Goal: Task Accomplishment & Management: Manage account settings

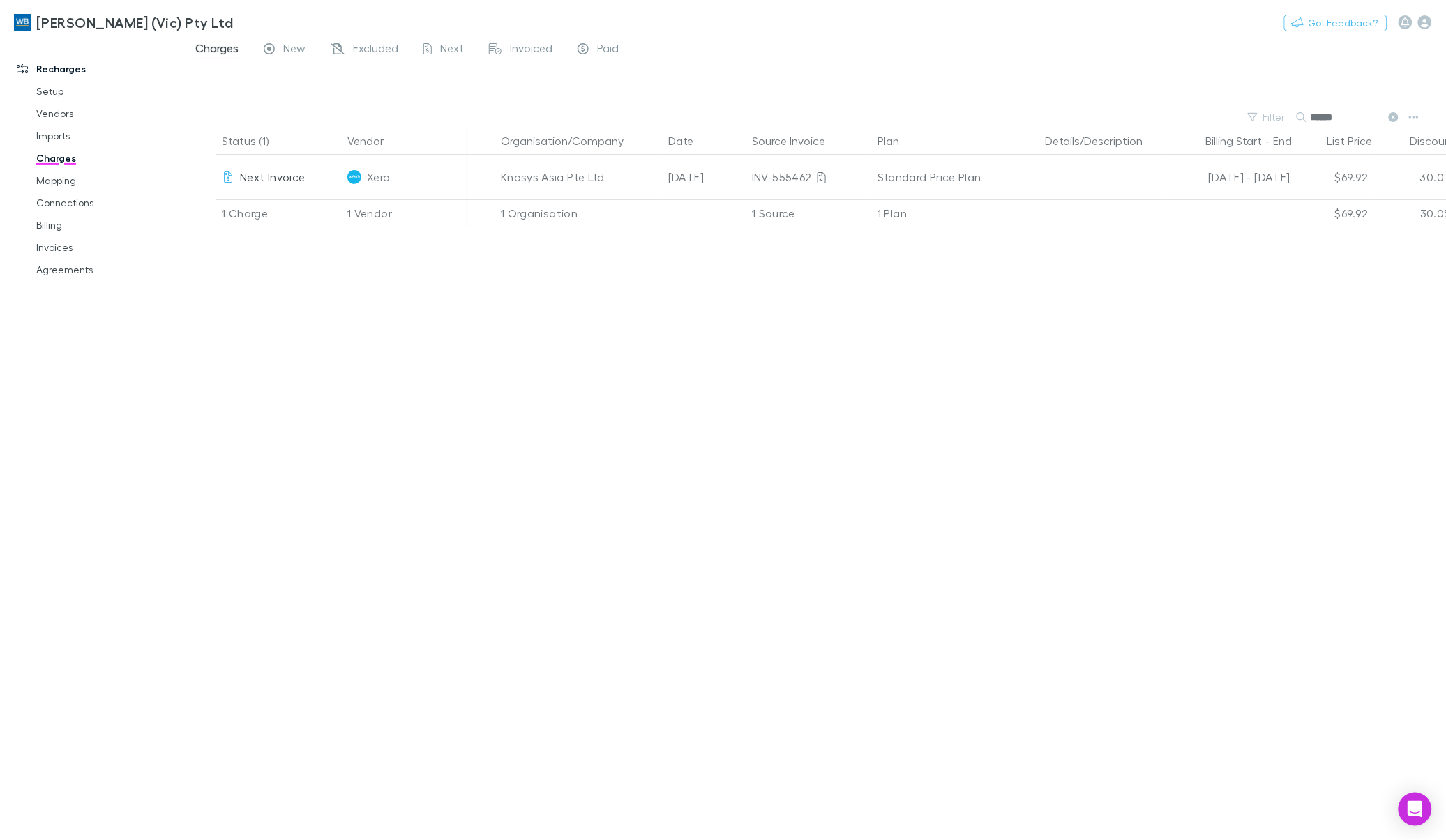
click at [67, 160] on link "Charges" at bounding box center [108, 159] width 171 height 23
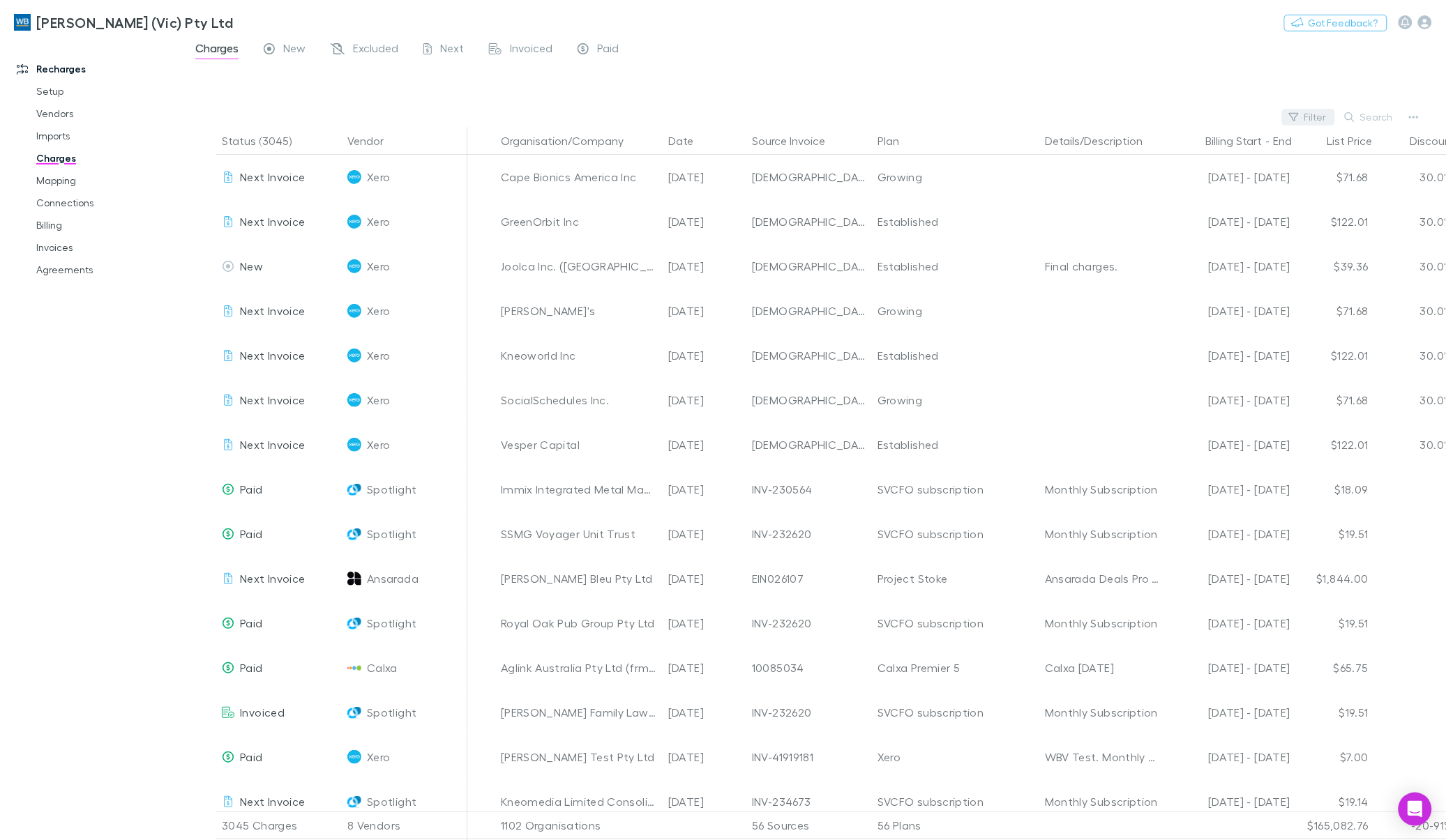
click at [1321, 119] on button "Filter" at bounding box center [1308, 117] width 53 height 17
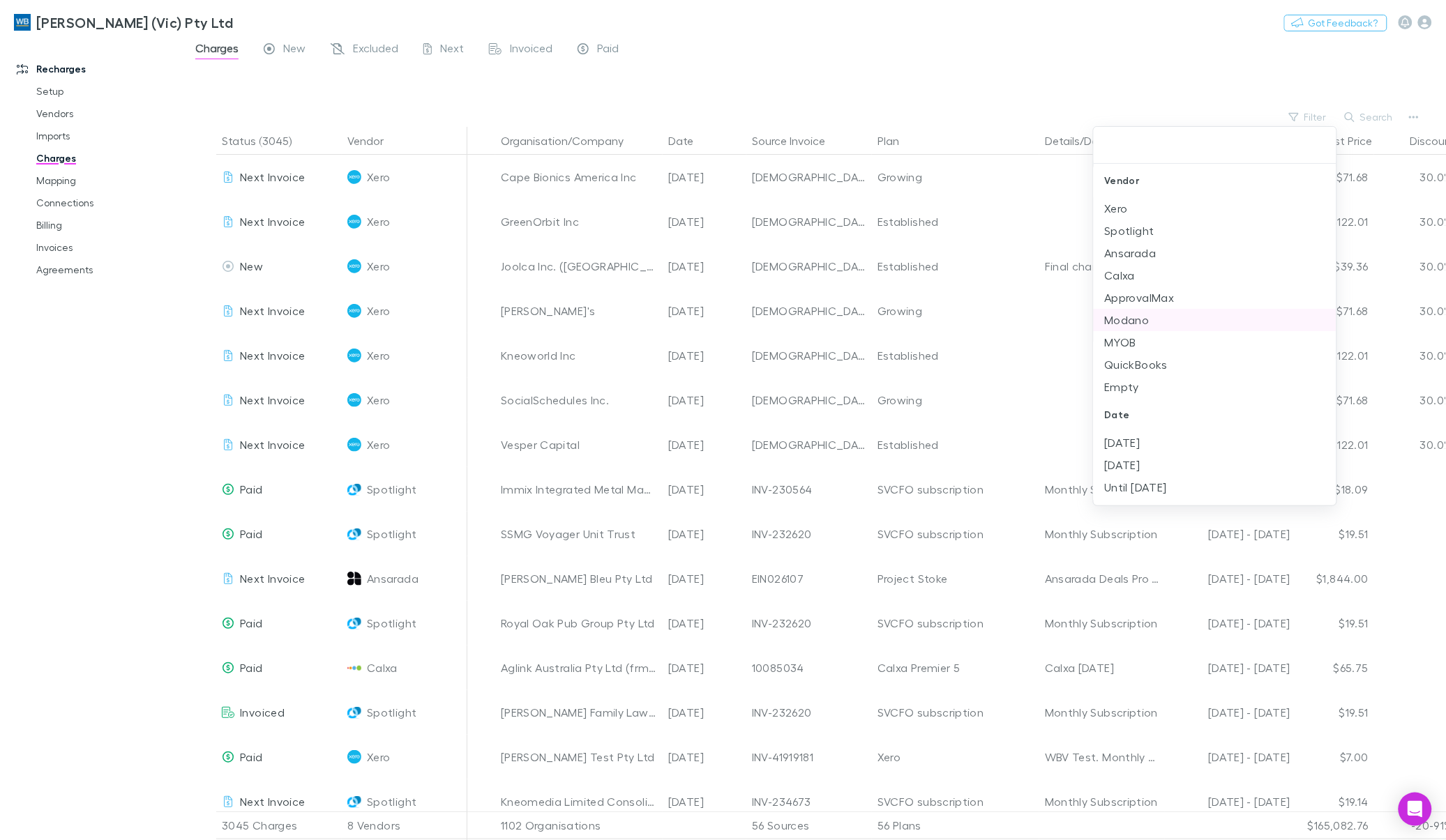
click at [1124, 310] on li "Modano" at bounding box center [1215, 321] width 243 height 23
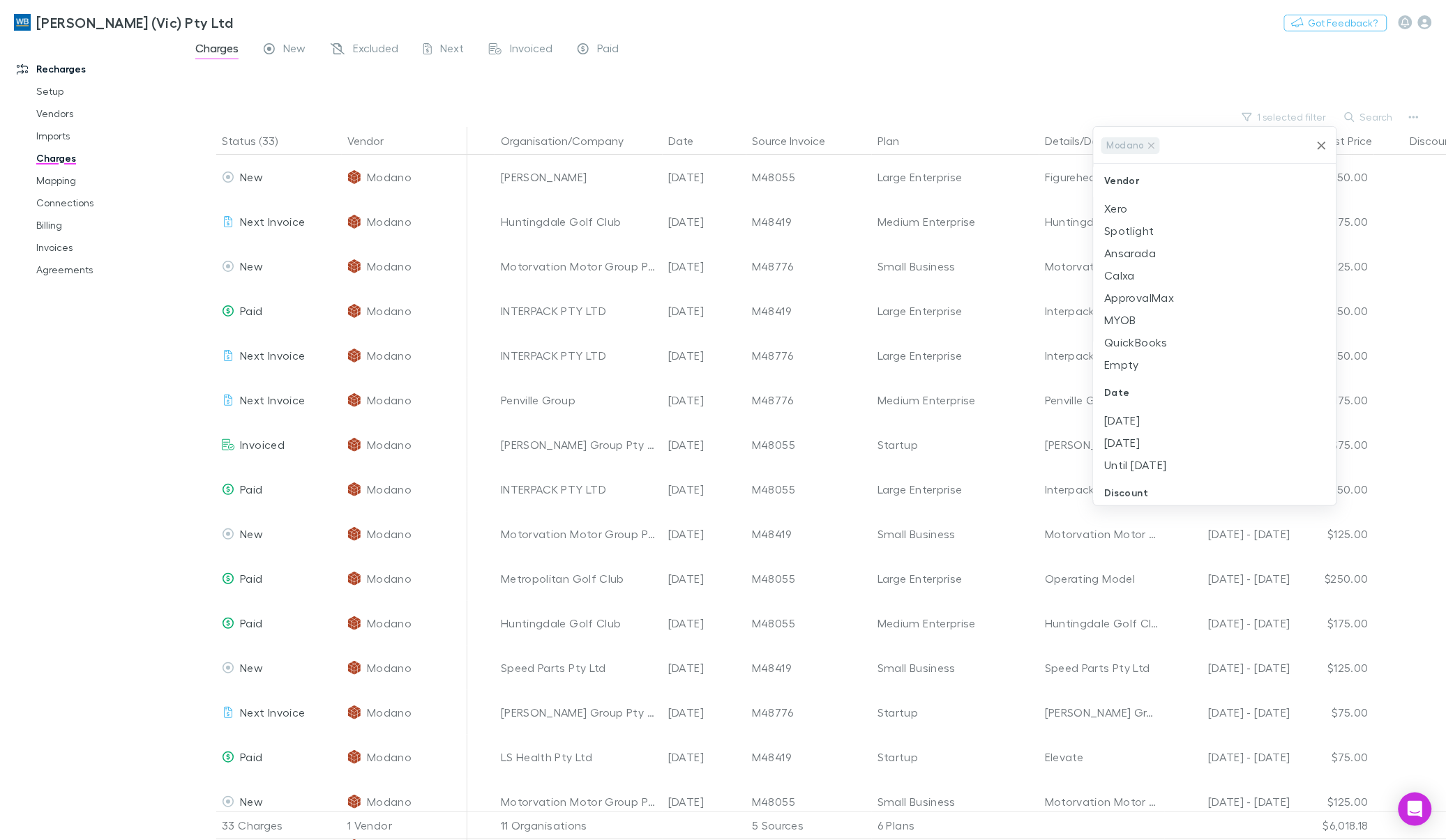
click at [1044, 57] on div at bounding box center [723, 420] width 1446 height 840
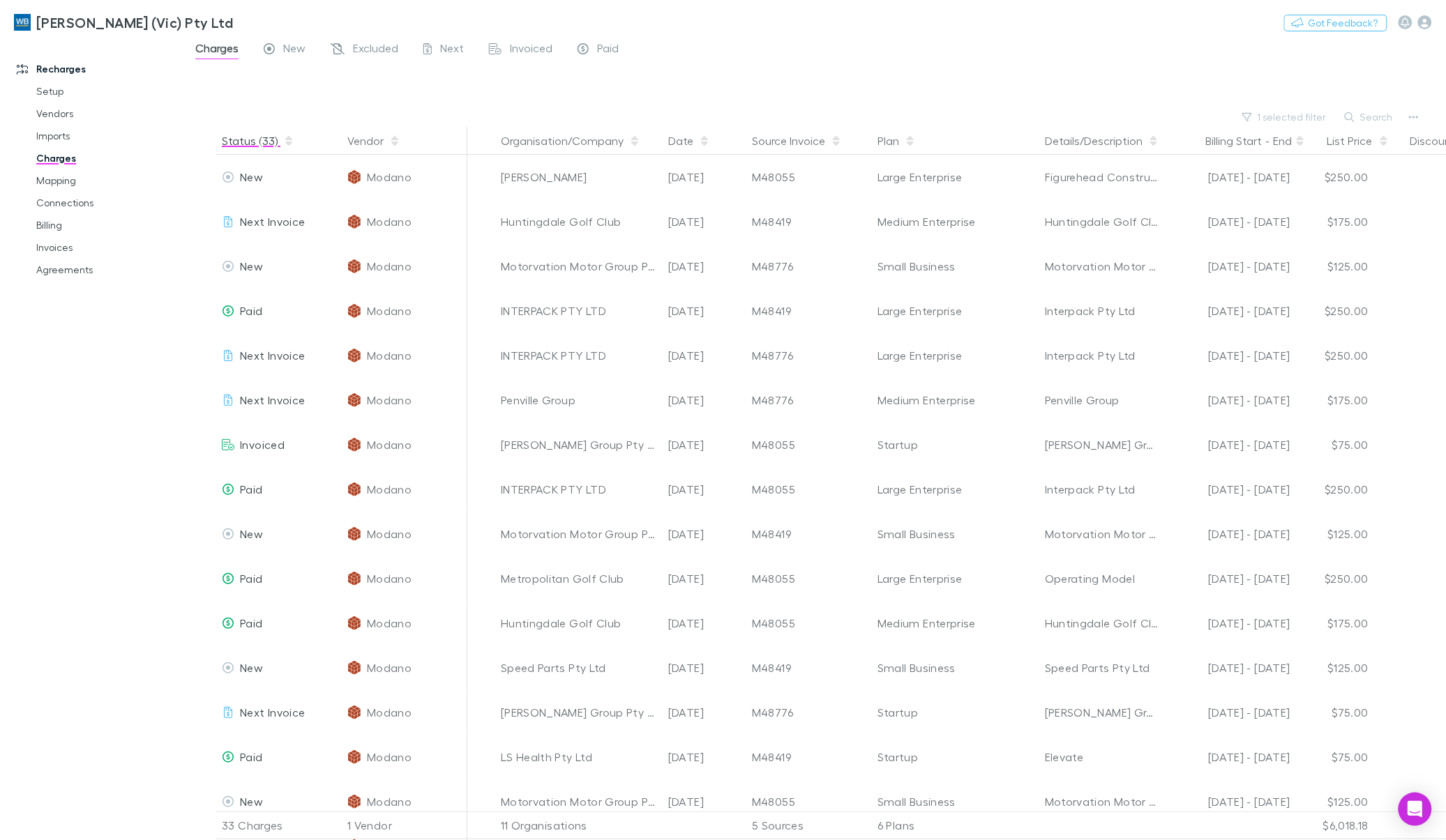
click at [244, 141] on button "Status (33)" at bounding box center [258, 141] width 73 height 28
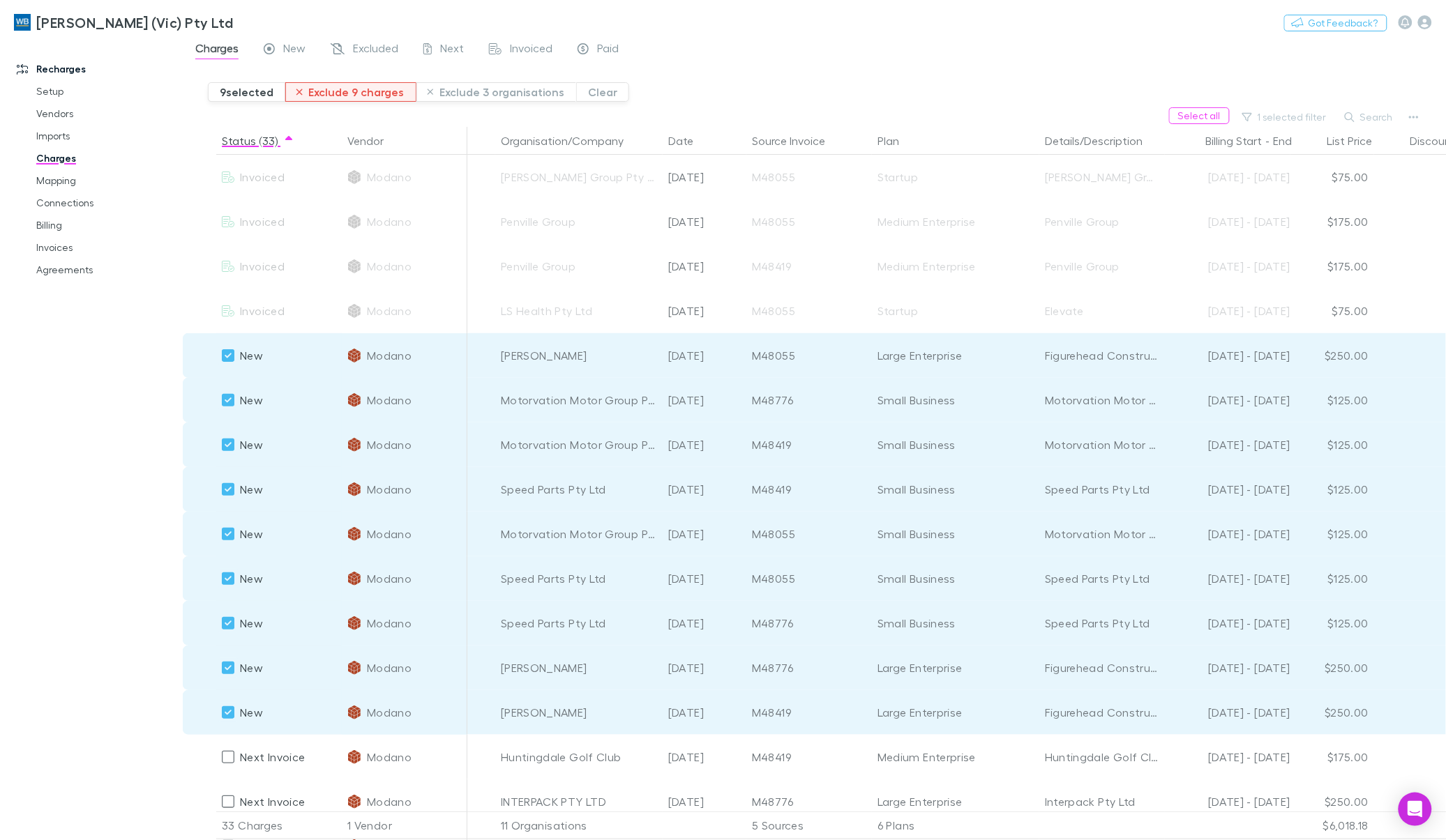
click at [354, 92] on button "Exclude 9 charges" at bounding box center [350, 92] width 131 height 20
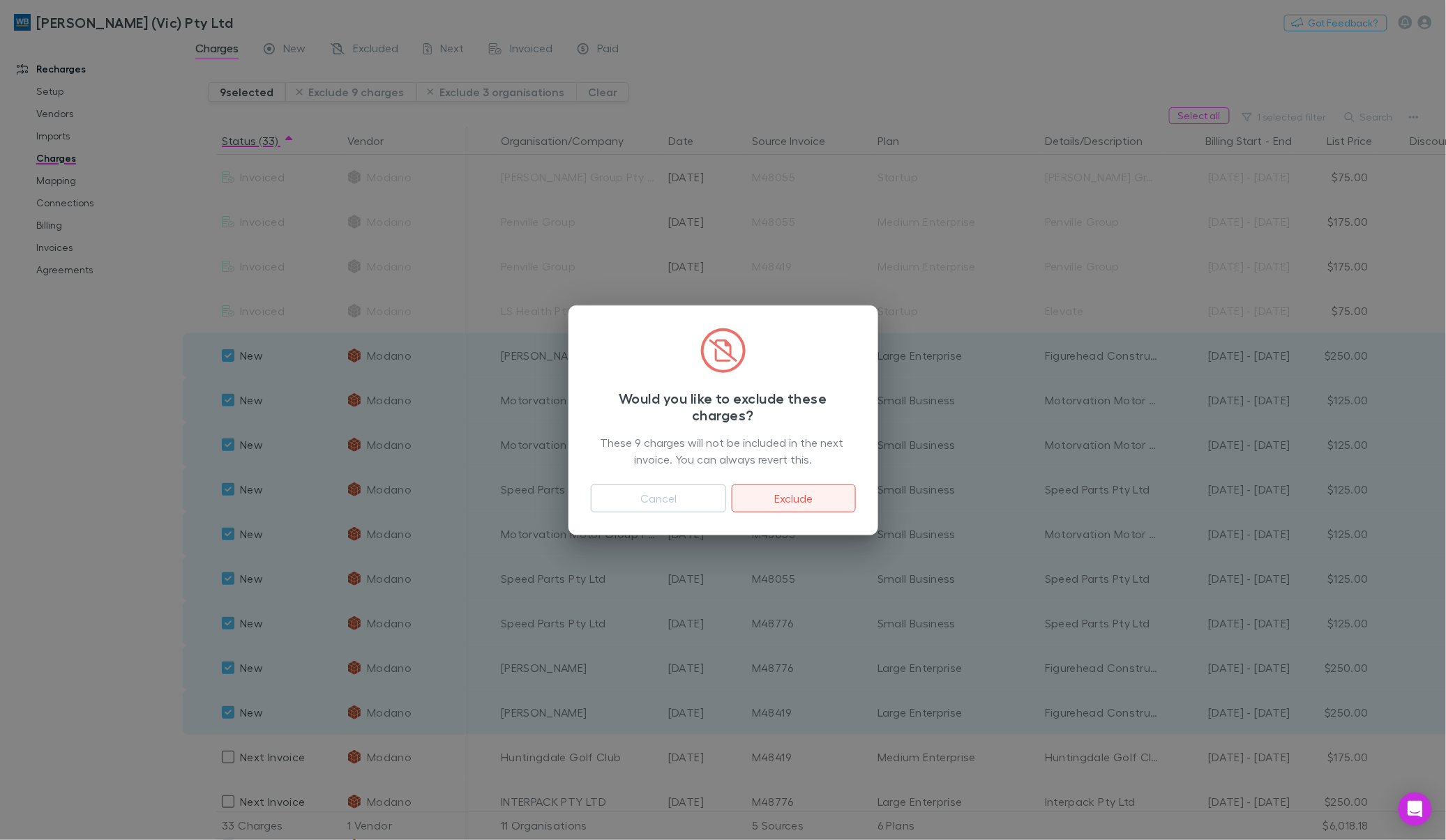
click at [821, 500] on button "Exclude" at bounding box center [793, 498] width 123 height 28
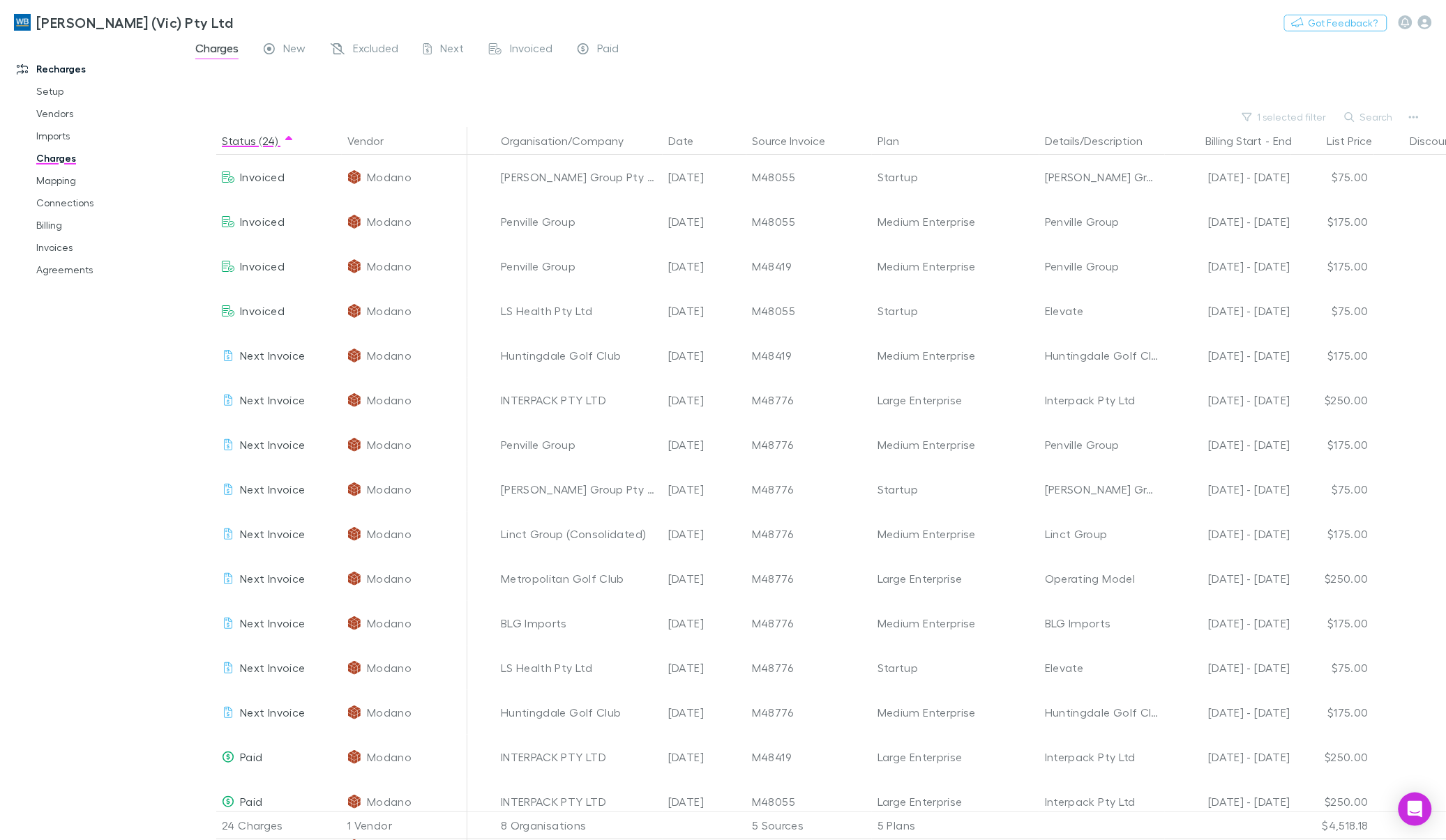
click at [806, 73] on div at bounding box center [827, 86] width 1238 height 42
click at [380, 40] on link "Excluded" at bounding box center [364, 51] width 70 height 23
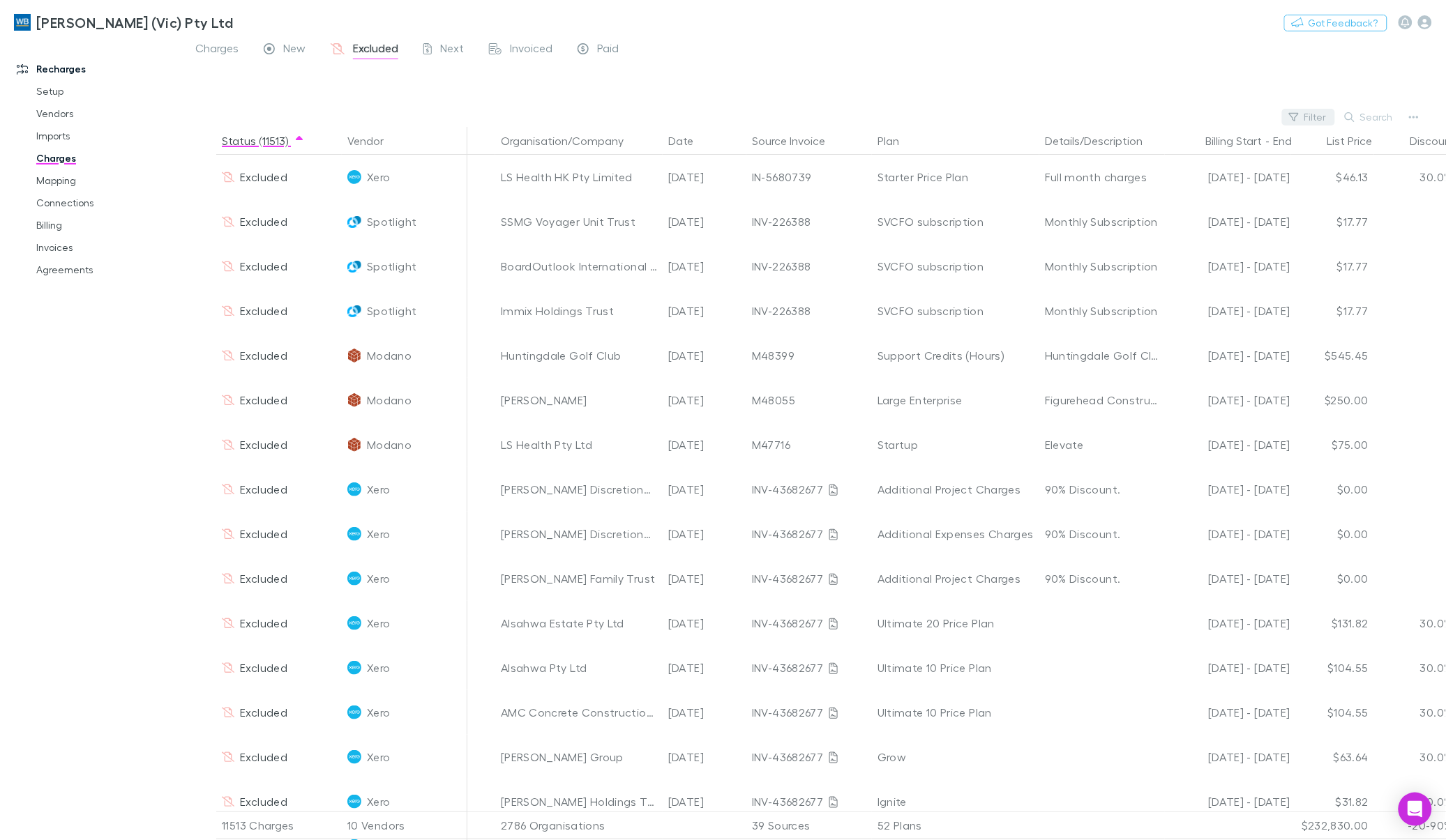
click at [1303, 112] on button "Filter" at bounding box center [1308, 117] width 53 height 17
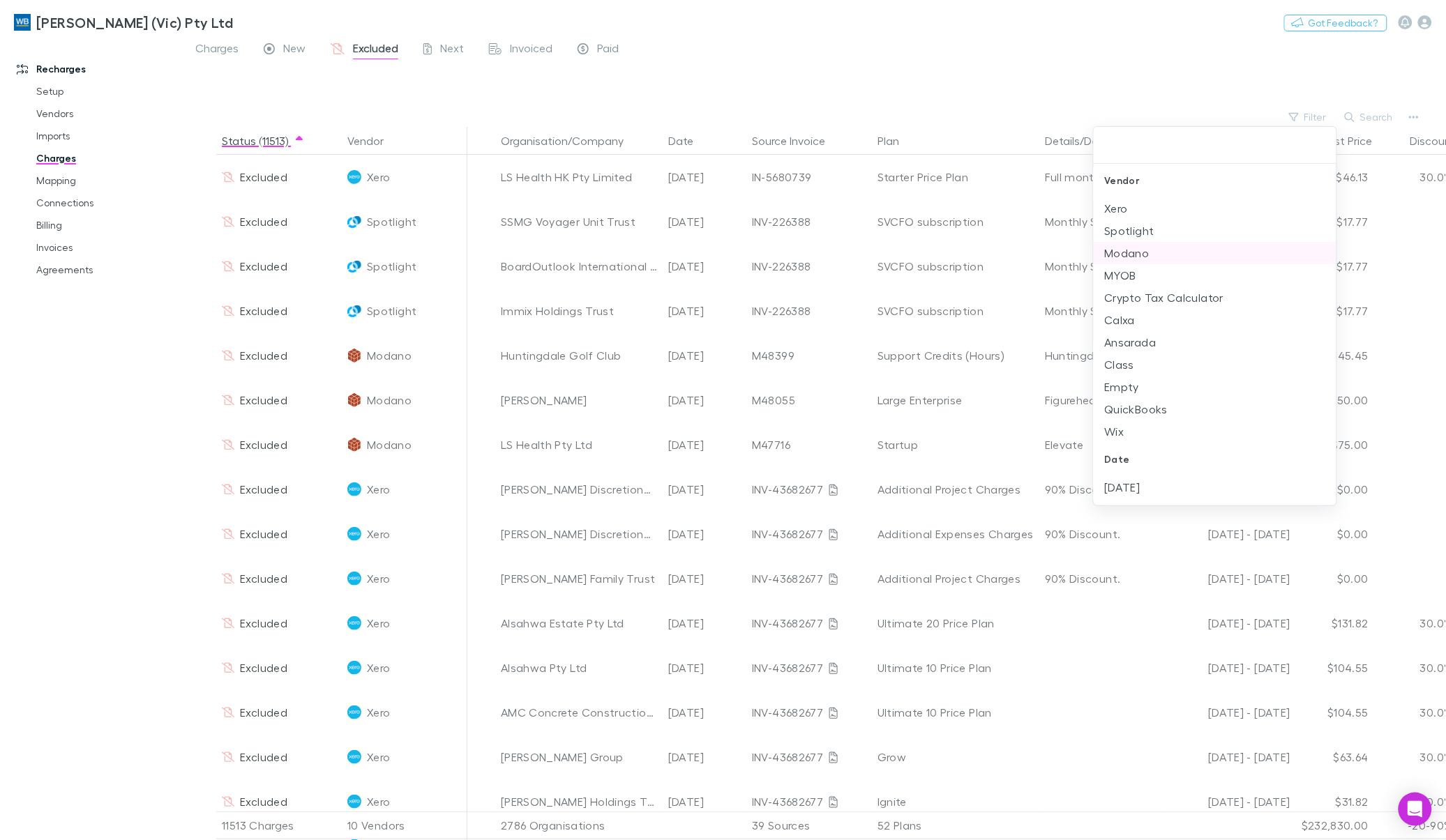
click at [1153, 248] on li "Modano" at bounding box center [1215, 253] width 243 height 23
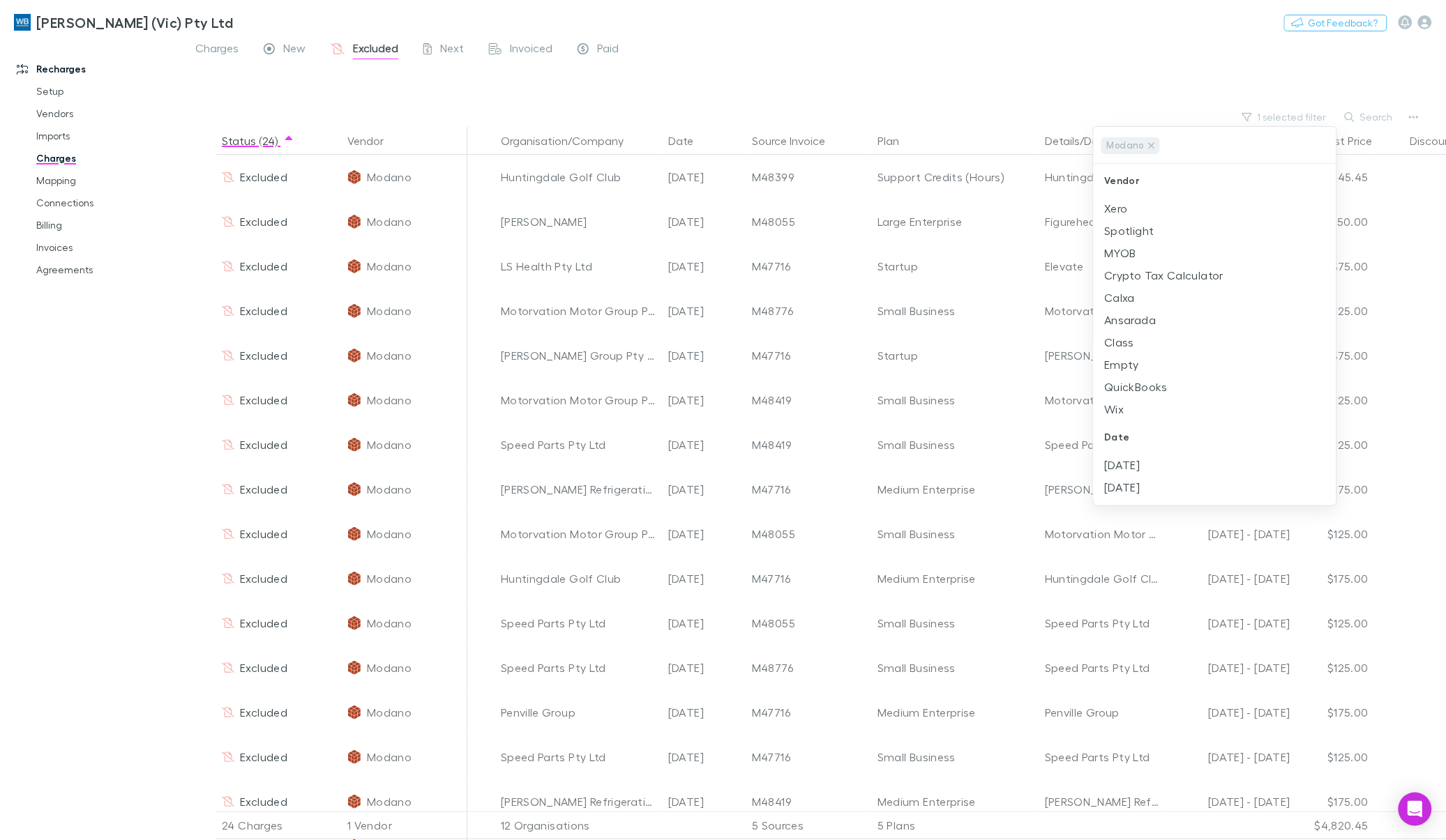
click at [1029, 57] on div at bounding box center [723, 420] width 1446 height 840
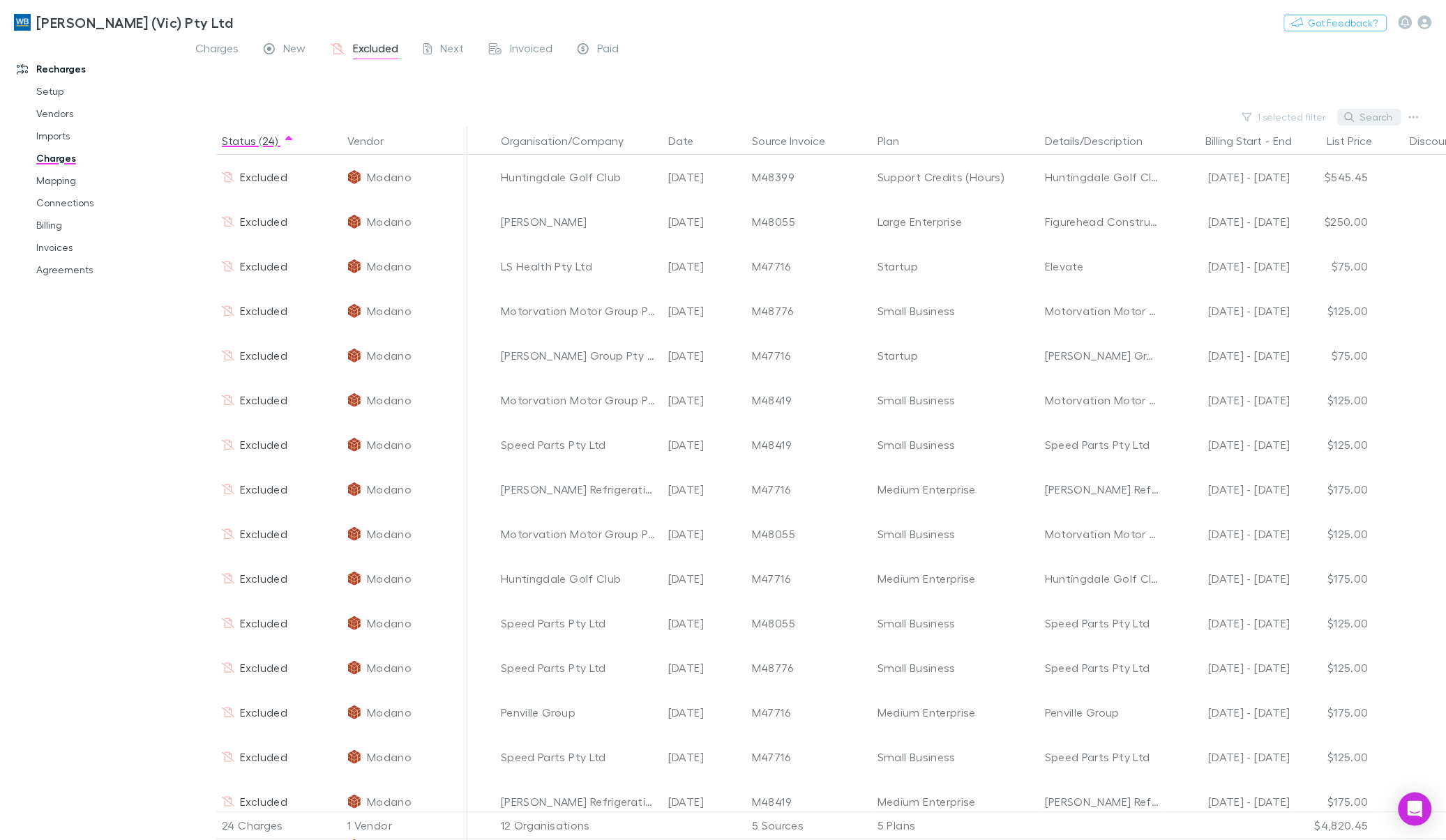
click at [1365, 117] on button "Search" at bounding box center [1370, 117] width 64 height 17
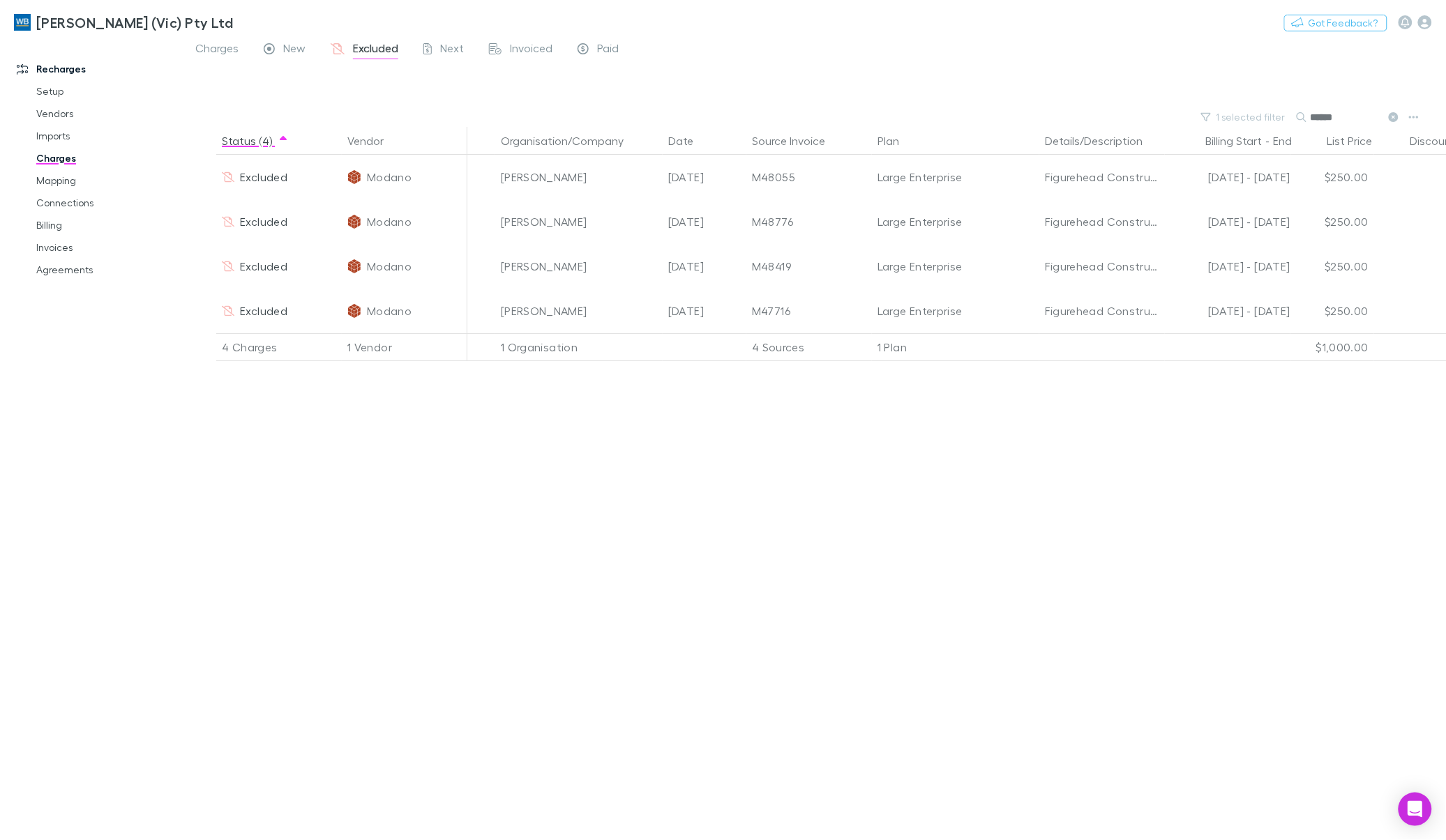
type input "******"
